Goal: Task Accomplishment & Management: Manage account settings

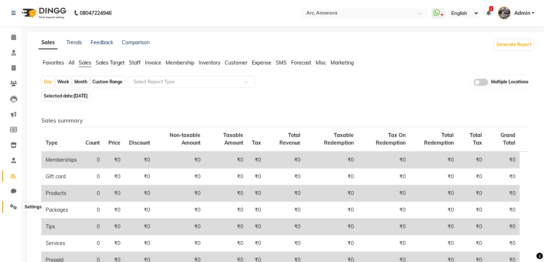
click at [10, 205] on icon at bounding box center [13, 206] width 7 height 5
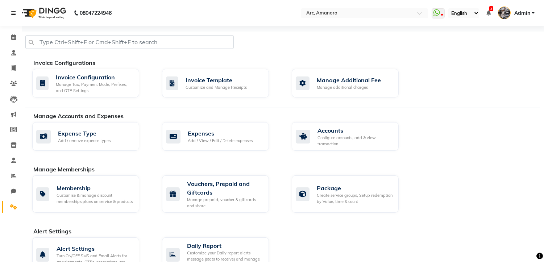
click at [13, 12] on icon at bounding box center [13, 13] width 4 height 5
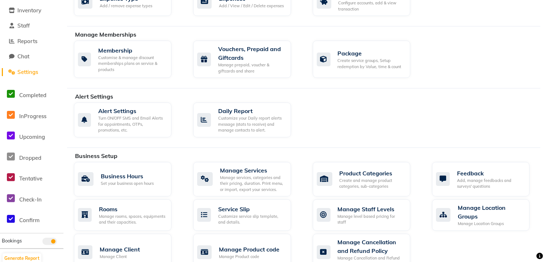
scroll to position [121, 0]
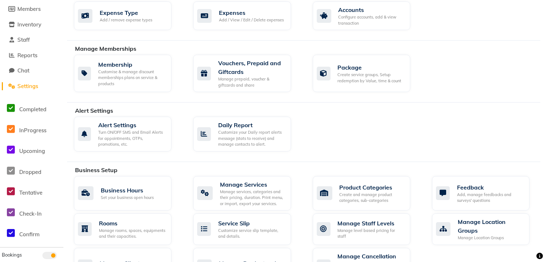
click at [23, 87] on span "Settings" at bounding box center [27, 86] width 21 height 7
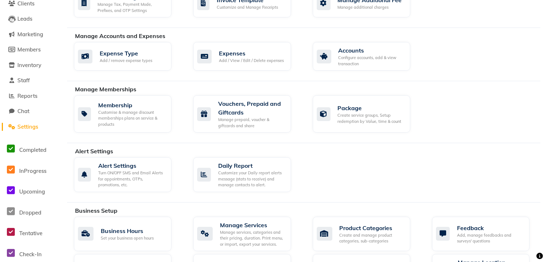
scroll to position [0, 0]
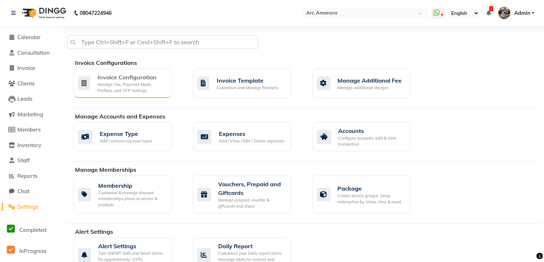
click at [160, 83] on div "Manage Tax, Payment Mode, Prefixes, and OTP Settings" at bounding box center [131, 87] width 68 height 12
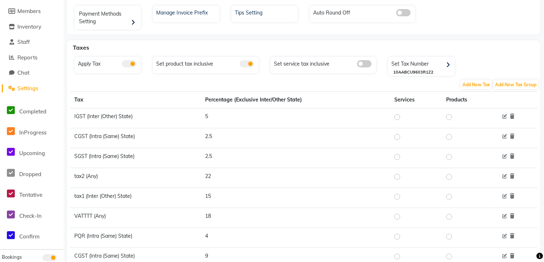
scroll to position [121, 0]
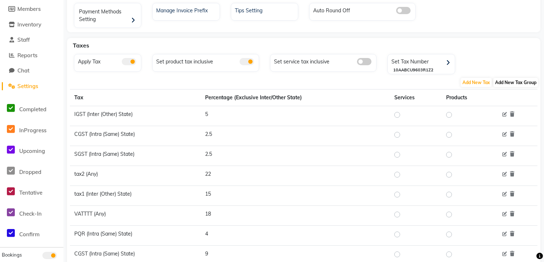
click at [521, 80] on span "Add New Tax Group" at bounding box center [515, 82] width 45 height 9
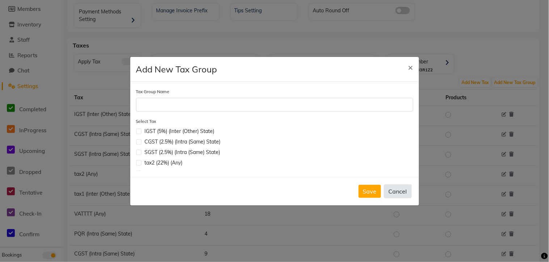
click at [397, 187] on button "Cancel" at bounding box center [398, 191] width 28 height 14
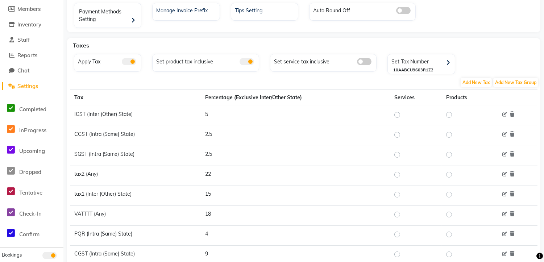
click at [403, 214] on label at bounding box center [403, 214] width 0 height 9
click at [396, 214] on input "radio" at bounding box center [397, 214] width 5 height 5
radio input "true"
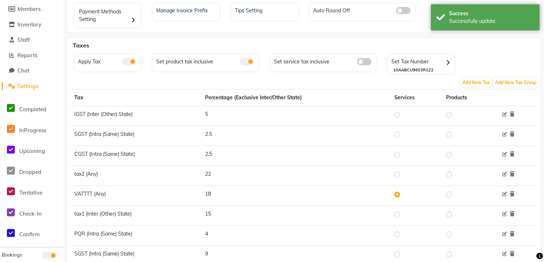
click at [403, 196] on label at bounding box center [403, 194] width 0 height 9
click at [396, 196] on input "radio" at bounding box center [397, 194] width 5 height 5
click at [328, 197] on td "18" at bounding box center [295, 195] width 189 height 20
click at [194, 195] on td "VATTTT (Any)" at bounding box center [135, 195] width 131 height 20
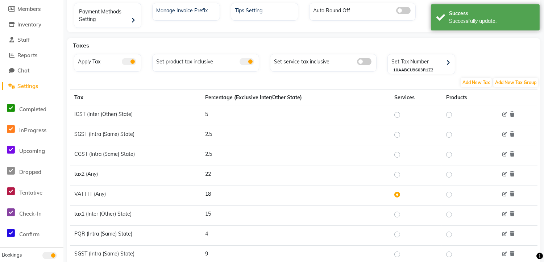
click at [194, 195] on td "VATTTT (Any)" at bounding box center [135, 195] width 131 height 20
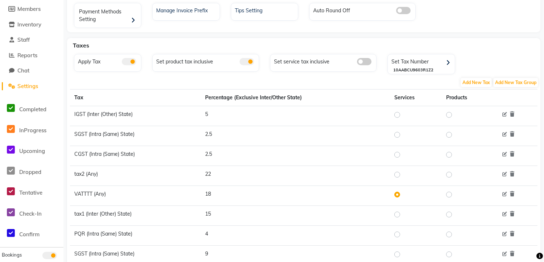
click at [401, 212] on div at bounding box center [398, 214] width 9 height 9
click at [403, 212] on label at bounding box center [403, 214] width 0 height 9
click at [397, 212] on input "radio" at bounding box center [397, 214] width 5 height 5
radio input "true"
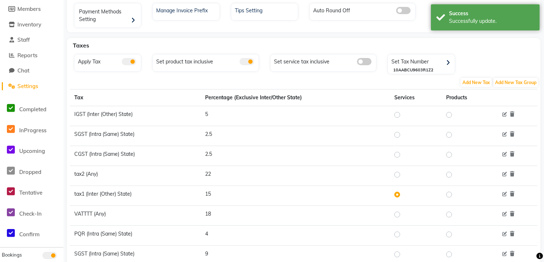
click at [403, 173] on label at bounding box center [403, 174] width 0 height 9
click at [397, 173] on input "radio" at bounding box center [397, 174] width 5 height 5
radio input "true"
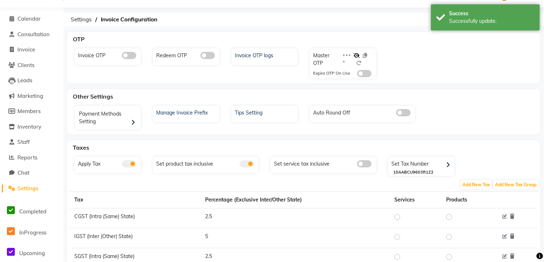
scroll to position [0, 0]
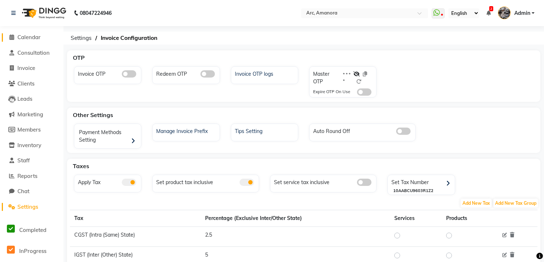
click at [27, 38] on span "Calendar" at bounding box center [28, 37] width 23 height 7
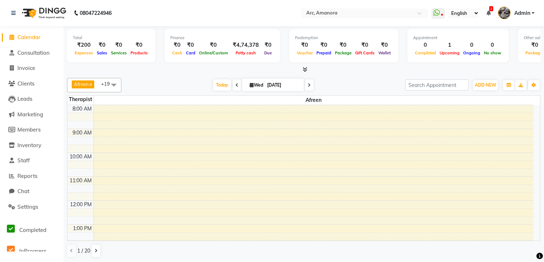
click at [490, 11] on icon at bounding box center [488, 13] width 4 height 5
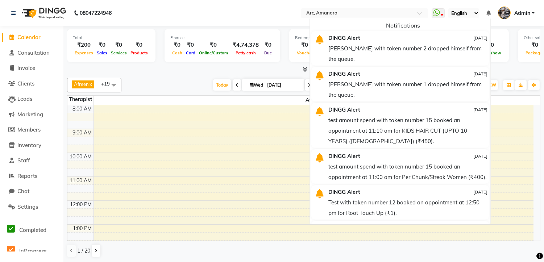
click at [487, 11] on icon at bounding box center [488, 13] width 4 height 5
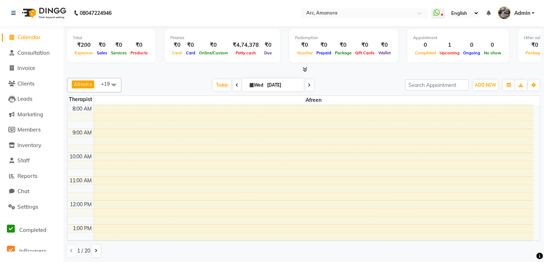
click at [530, 13] on span "Admin" at bounding box center [522, 13] width 16 height 8
click at [490, 13] on icon at bounding box center [488, 13] width 4 height 5
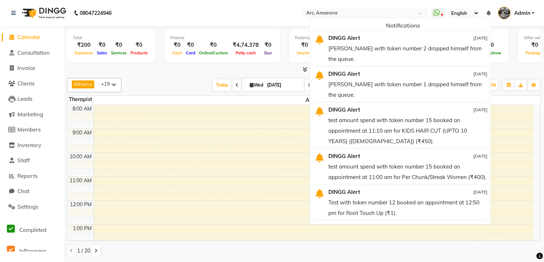
click at [490, 13] on icon at bounding box center [488, 13] width 4 height 5
